Goal: Use online tool/utility

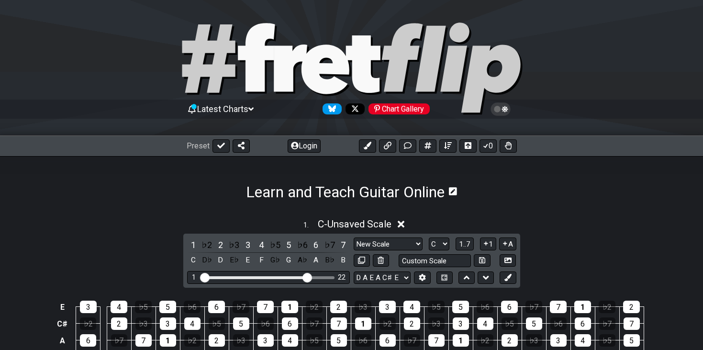
select select "New Scale"
select select "D A E A C# E"
select select "D"
select select "D A E A"
select select "C"
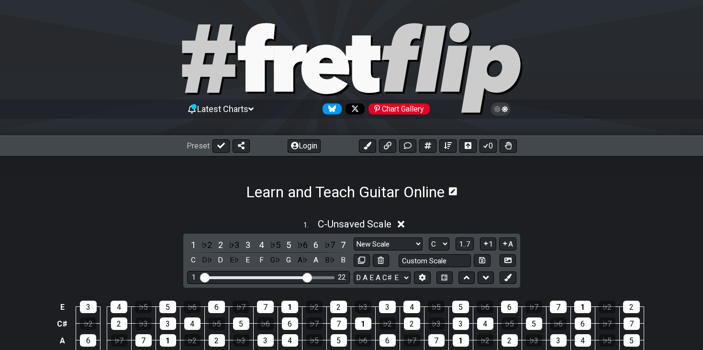
scroll to position [141, 0]
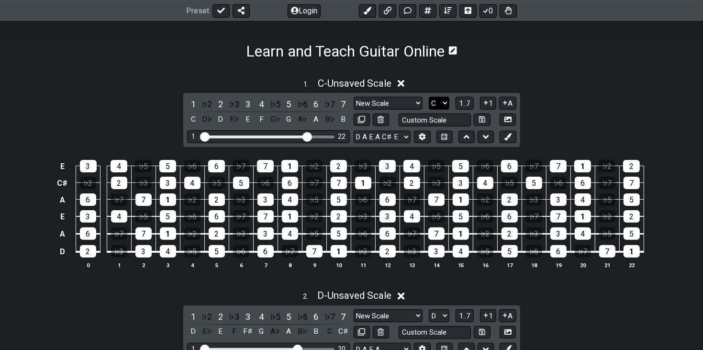
click at [435, 104] on select "A♭ A A♯ B♭ B C C♯ D♭ D D♯ E♭ E F F♯ G♭ G G♯" at bounding box center [439, 103] width 21 height 13
select select "A"
click at [429, 97] on select "A♭ A A♯ B♭ B C C♯ D♭ D D♯ E♭ E F F♯ G♭ G G♯" at bounding box center [439, 103] width 21 height 13
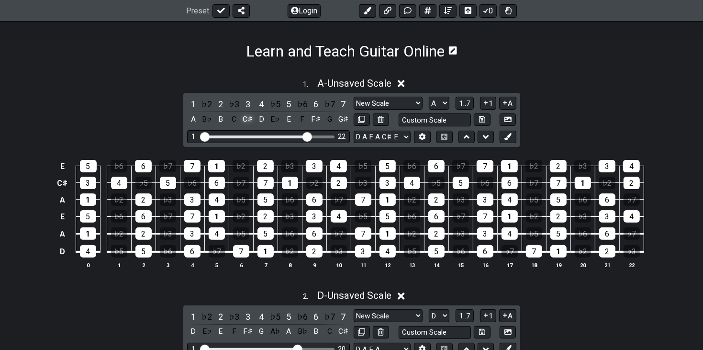
click at [247, 118] on div "C♯" at bounding box center [248, 119] width 12 height 13
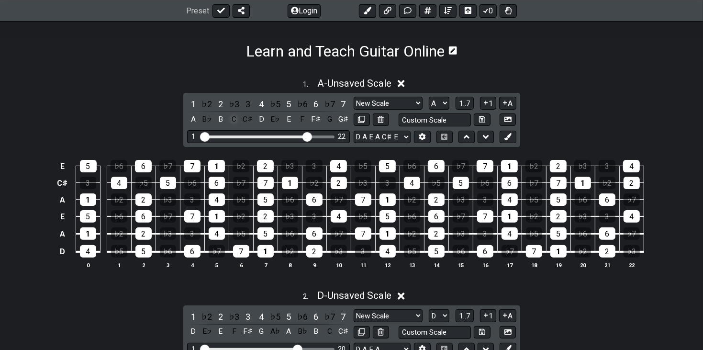
click at [234, 119] on div "C" at bounding box center [234, 119] width 12 height 13
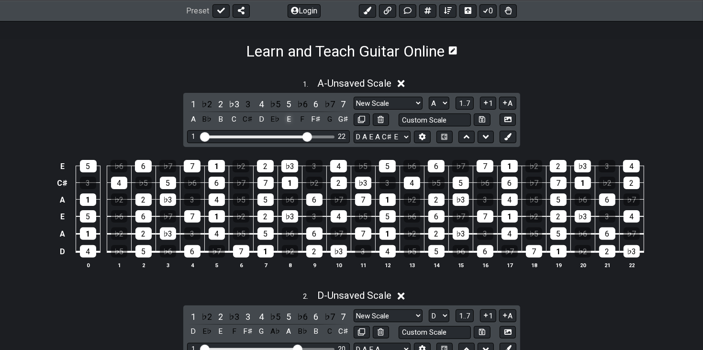
click at [289, 119] on div "E" at bounding box center [288, 119] width 12 height 13
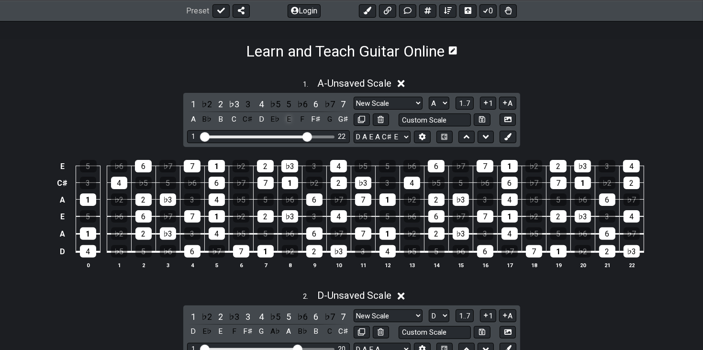
click at [289, 119] on div "E" at bounding box center [288, 119] width 12 height 13
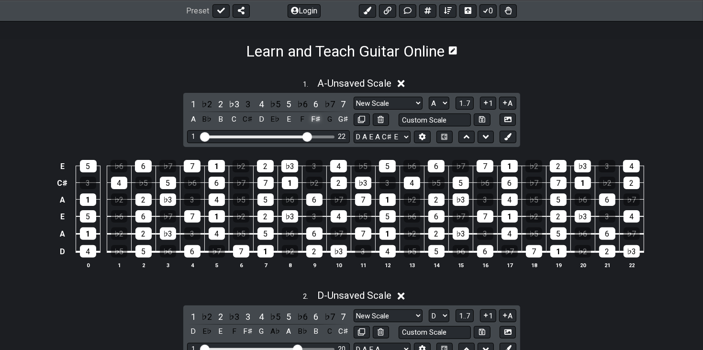
click at [310, 119] on div "F♯" at bounding box center [316, 119] width 12 height 13
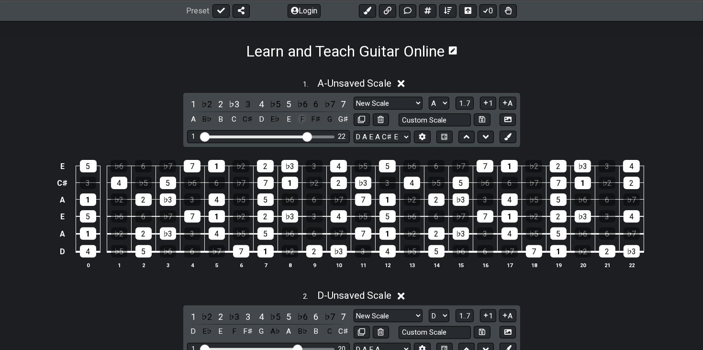
click at [303, 118] on div "F" at bounding box center [302, 119] width 12 height 13
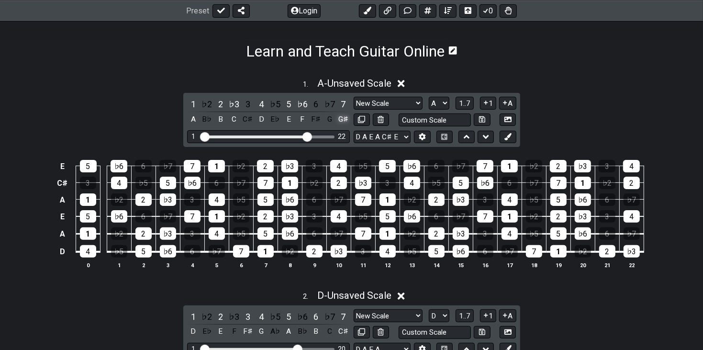
click at [343, 119] on div "G♯" at bounding box center [343, 119] width 12 height 13
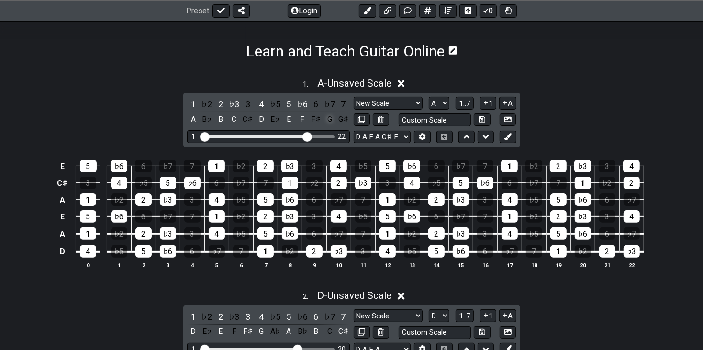
click at [331, 120] on div "G" at bounding box center [330, 119] width 12 height 13
